Goal: Use online tool/utility: Utilize a website feature to perform a specific function

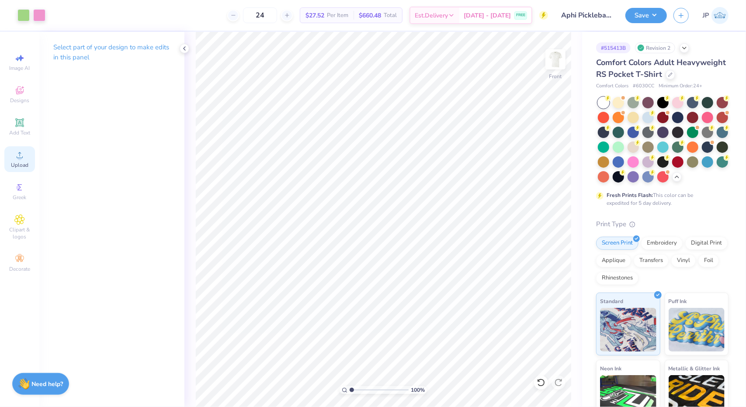
click at [24, 157] on icon at bounding box center [19, 155] width 10 height 10
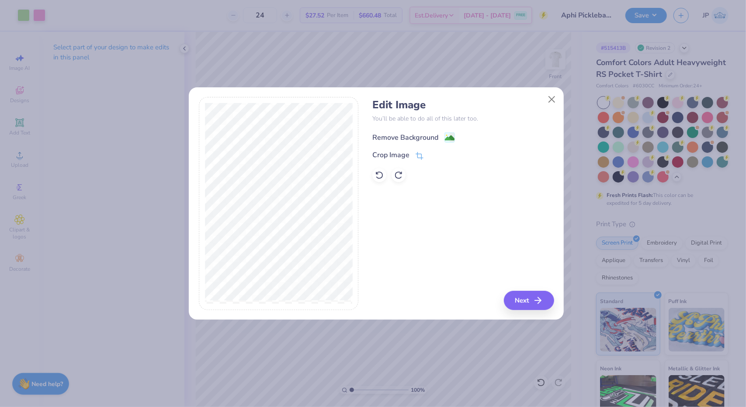
click at [428, 136] on div "Remove Background" at bounding box center [405, 137] width 66 height 10
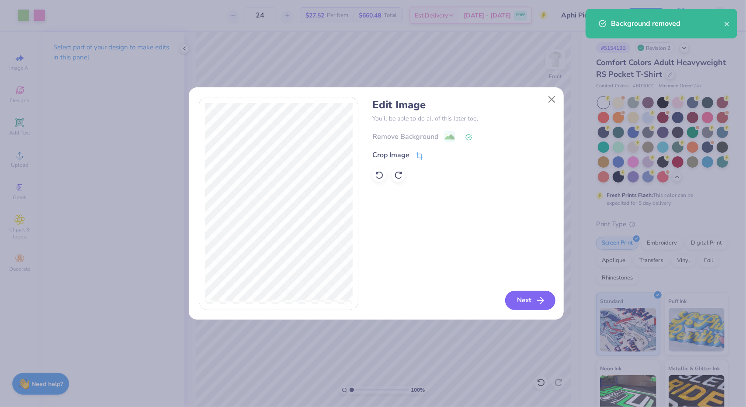
click at [527, 299] on button "Next" at bounding box center [530, 300] width 50 height 19
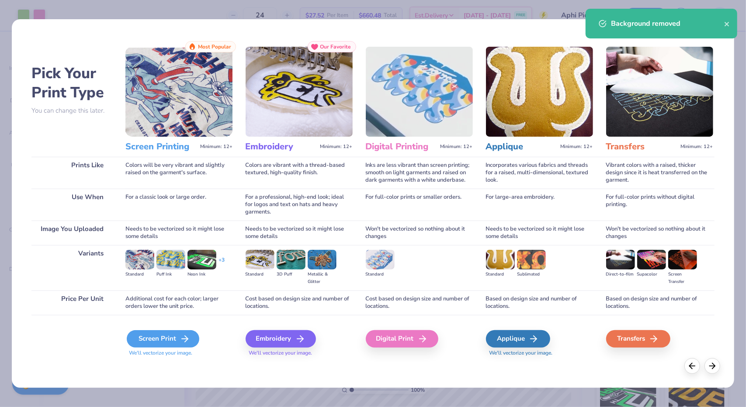
click at [182, 337] on icon at bounding box center [185, 339] width 10 height 10
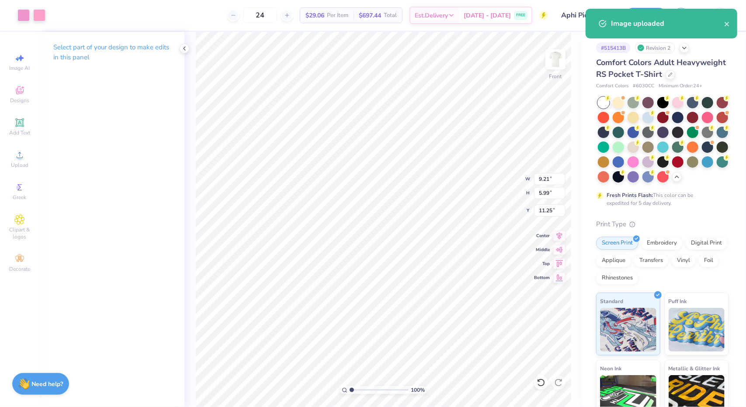
type input "19.14"
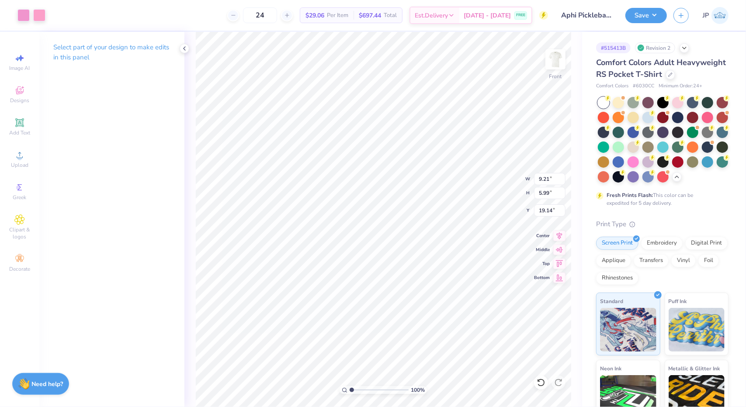
type input "6.17"
type input "8.46"
type input "5.51"
type input "6.55"
click at [560, 234] on icon at bounding box center [560, 234] width 6 height 7
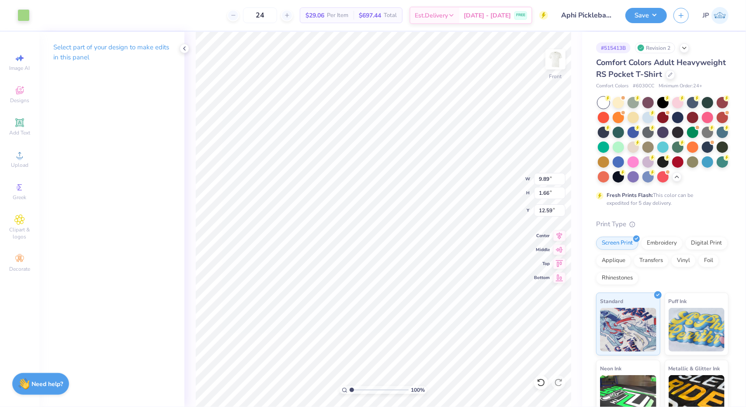
type input "12.59"
click at [561, 235] on icon at bounding box center [559, 235] width 12 height 10
click at [661, 12] on button "Save" at bounding box center [647, 14] width 42 height 15
type input "1.14614342244315"
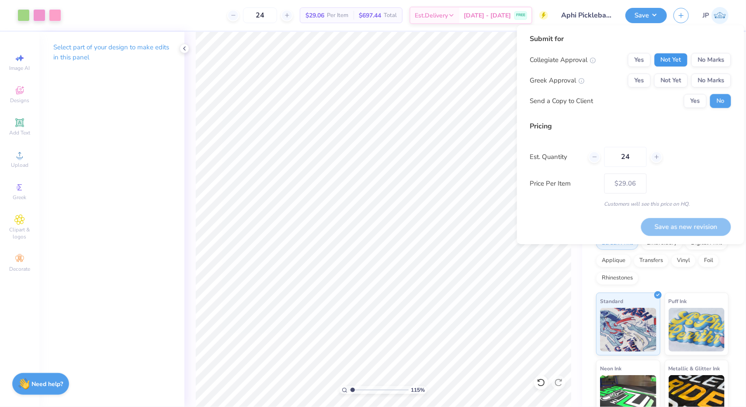
click at [679, 57] on button "Not Yet" at bounding box center [671, 60] width 34 height 14
click at [675, 75] on button "Not Yet" at bounding box center [671, 80] width 34 height 14
click at [682, 230] on button "Save as new revision" at bounding box center [686, 227] width 90 height 18
type input "$29.06"
type input "1.14614342244315"
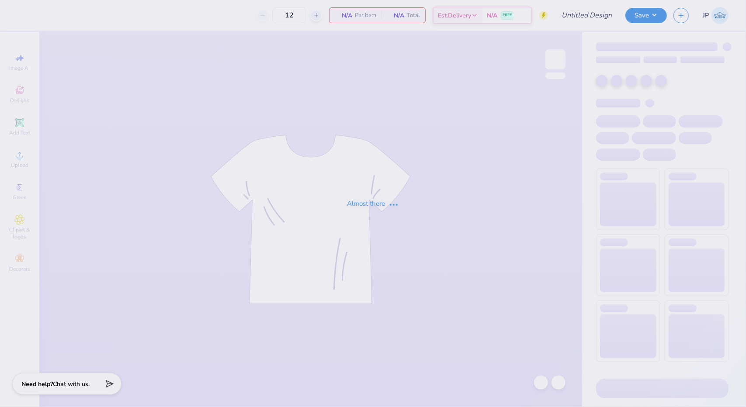
type input "Aphi Pickleball Philo Tee"
type input "24"
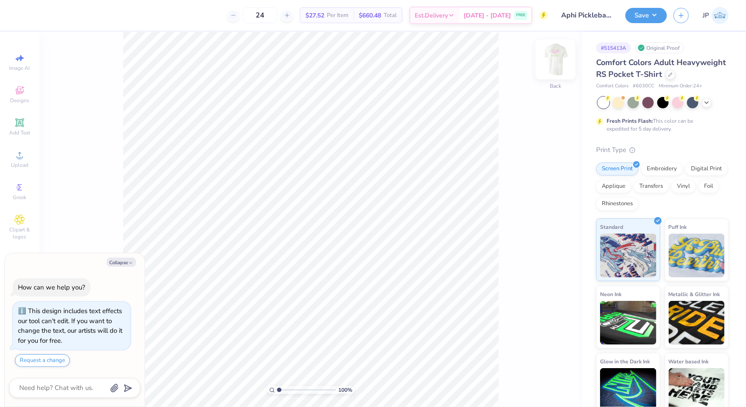
click at [545, 61] on img at bounding box center [555, 59] width 35 height 35
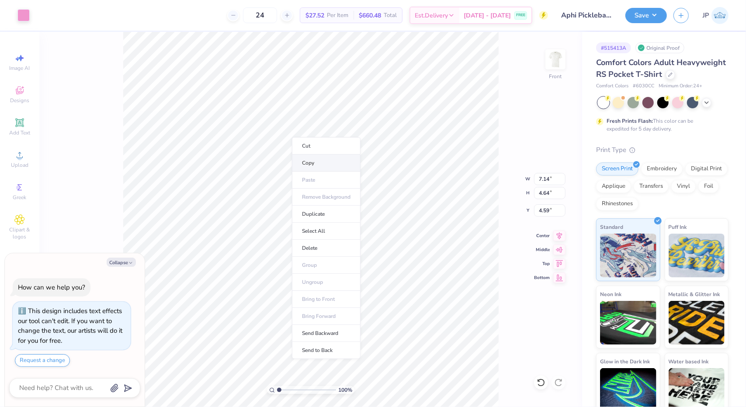
click at [310, 160] on li "Copy" at bounding box center [326, 163] width 69 height 17
type textarea "x"
type input "14.25"
type textarea "x"
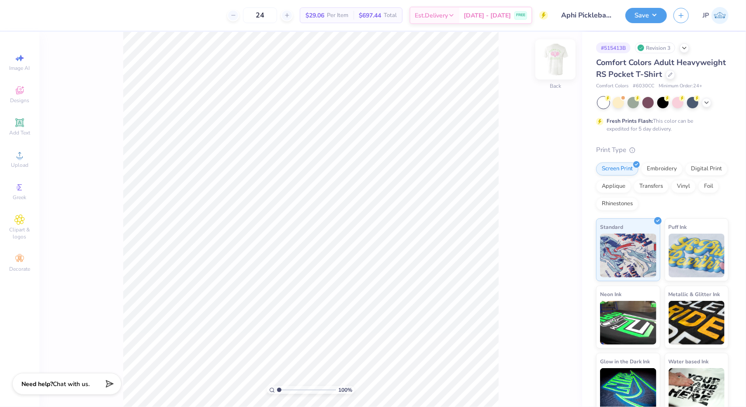
click at [557, 57] on img at bounding box center [555, 59] width 35 height 35
click at [56, 16] on div at bounding box center [55, 14] width 12 height 12
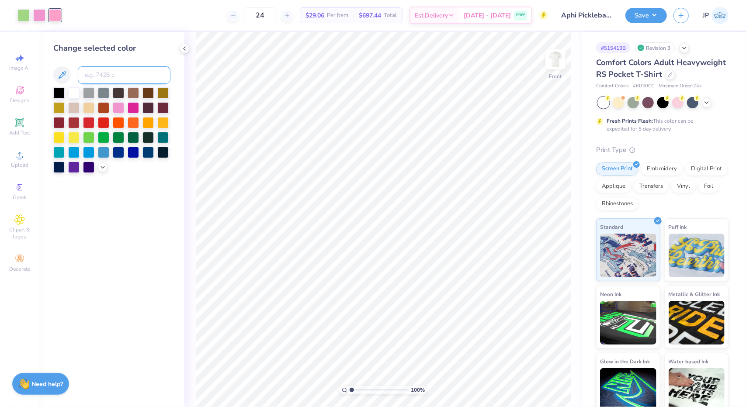
click at [106, 74] on input at bounding box center [124, 74] width 93 height 17
type input "223"
click at [653, 15] on button "Save" at bounding box center [647, 14] width 42 height 15
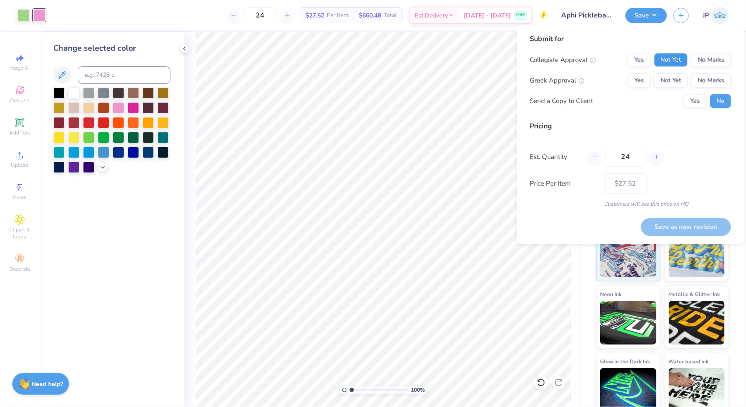
click at [677, 56] on button "Not Yet" at bounding box center [671, 60] width 34 height 14
click at [675, 78] on button "Not Yet" at bounding box center [671, 80] width 34 height 14
click at [681, 227] on button "Save as new revision" at bounding box center [686, 227] width 90 height 18
type input "$27.52"
